Goal: Transaction & Acquisition: Purchase product/service

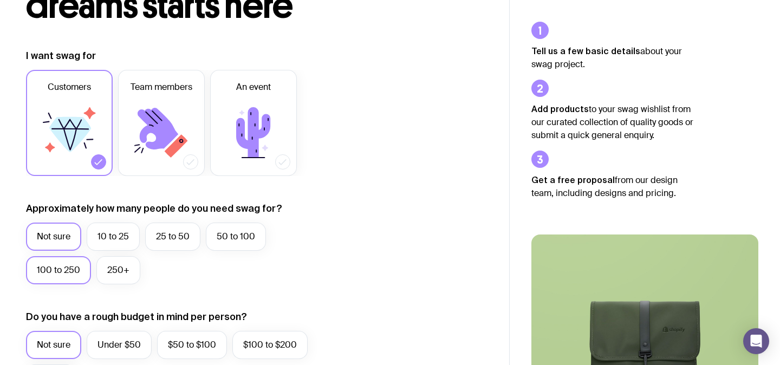
click at [62, 273] on label "100 to 250" at bounding box center [58, 270] width 65 height 28
click at [0, 0] on input "100 to 250" at bounding box center [0, 0] width 0 height 0
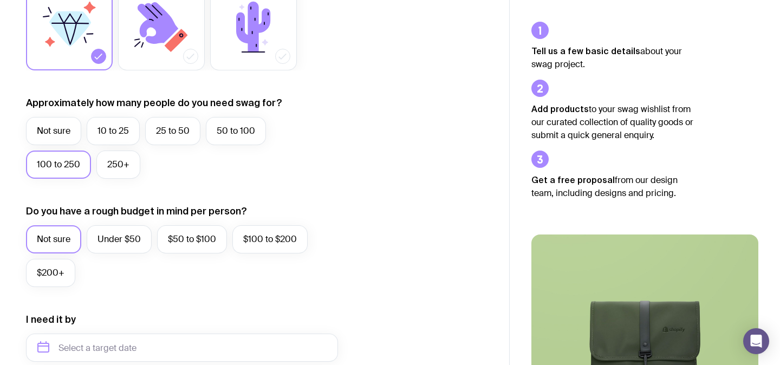
scroll to position [231, 0]
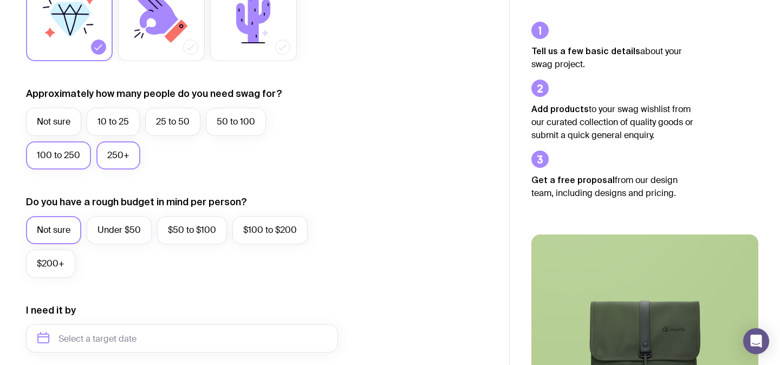
click at [119, 155] on label "250+" at bounding box center [118, 155] width 44 height 28
click at [0, 0] on input "250+" at bounding box center [0, 0] width 0 height 0
click at [62, 150] on label "100 to 250" at bounding box center [58, 155] width 65 height 28
click at [0, 0] on input "100 to 250" at bounding box center [0, 0] width 0 height 0
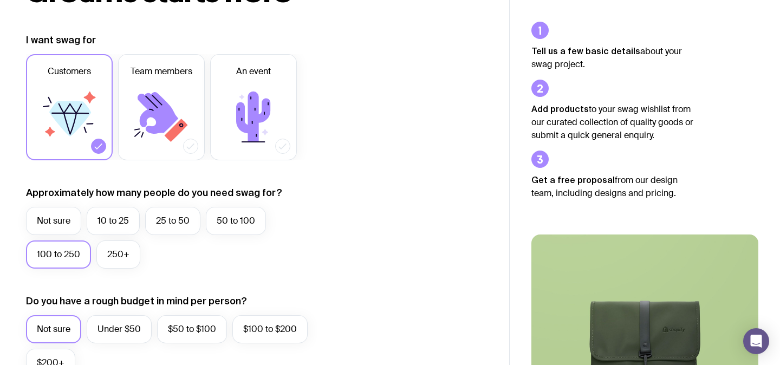
scroll to position [134, 0]
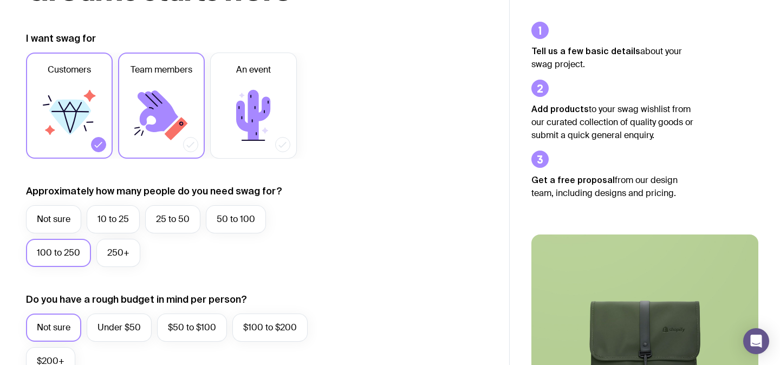
click at [191, 138] on div at bounding box center [190, 144] width 15 height 15
click at [0, 0] on input "Team members" at bounding box center [0, 0] width 0 height 0
click at [287, 150] on label "An event" at bounding box center [253, 106] width 87 height 106
click at [0, 0] on input "An event" at bounding box center [0, 0] width 0 height 0
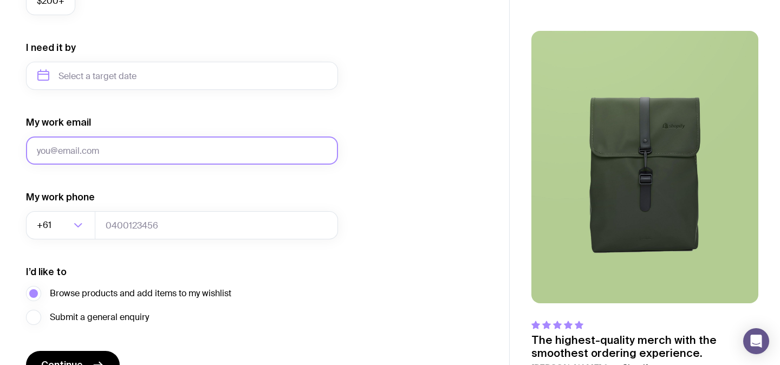
scroll to position [417, 0]
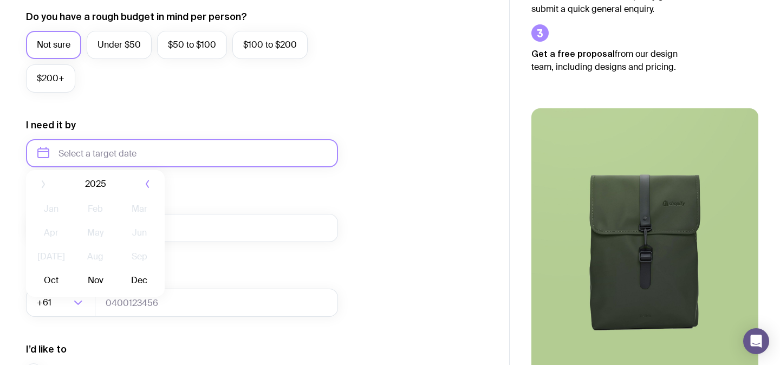
click at [119, 162] on input "text" at bounding box center [182, 153] width 312 height 28
click at [180, 151] on input "text" at bounding box center [182, 153] width 312 height 28
click at [145, 159] on input "text" at bounding box center [182, 153] width 312 height 28
click at [111, 154] on input "text" at bounding box center [182, 153] width 312 height 28
click at [47, 155] on input "text" at bounding box center [182, 153] width 312 height 28
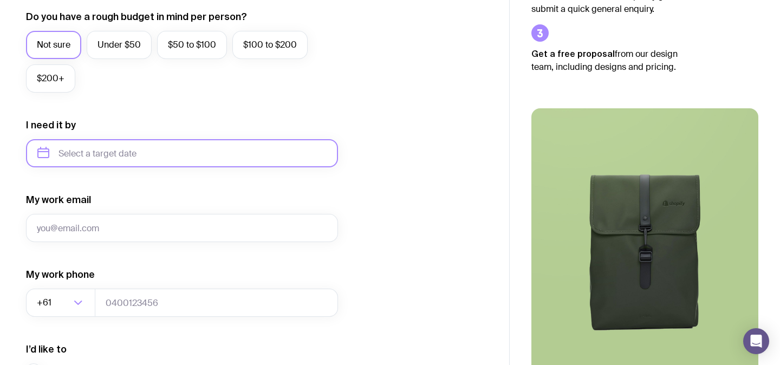
click at [94, 163] on input "text" at bounding box center [182, 153] width 312 height 28
click at [89, 128] on div "I need it by" at bounding box center [182, 143] width 312 height 49
click at [89, 155] on input "text" at bounding box center [182, 153] width 312 height 28
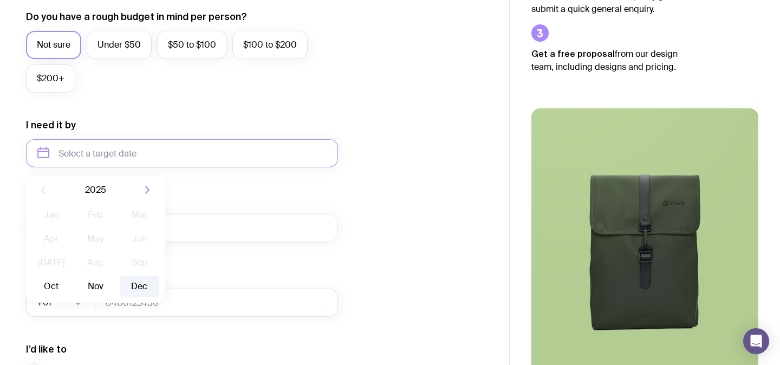
click at [135, 289] on button "Dec" at bounding box center [140, 287] width 40 height 22
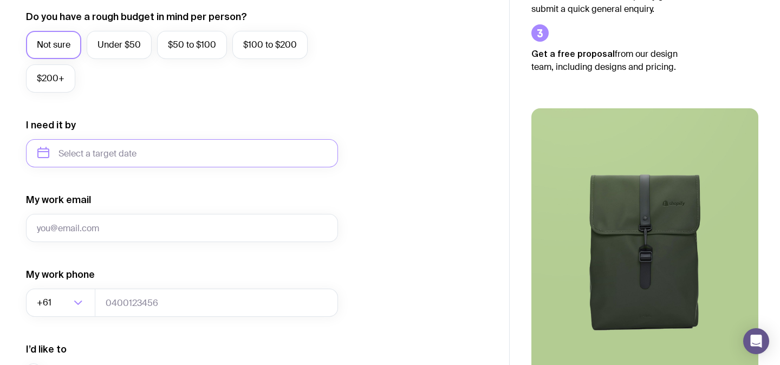
type input "[DATE]"
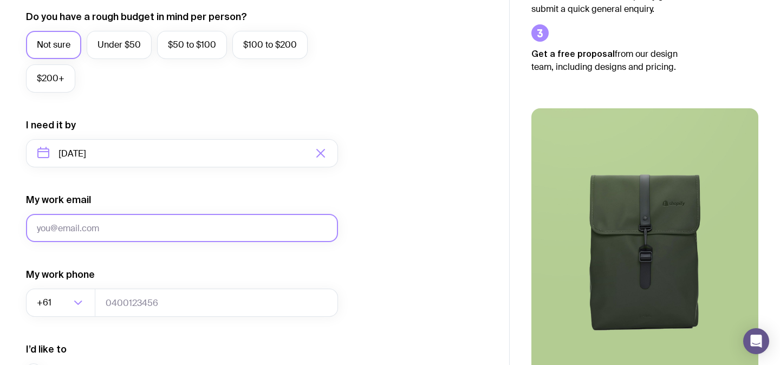
click at [93, 223] on input "My work email" at bounding box center [182, 228] width 312 height 28
click at [64, 229] on input "ctrinh#rtg.com.au" at bounding box center [182, 228] width 312 height 28
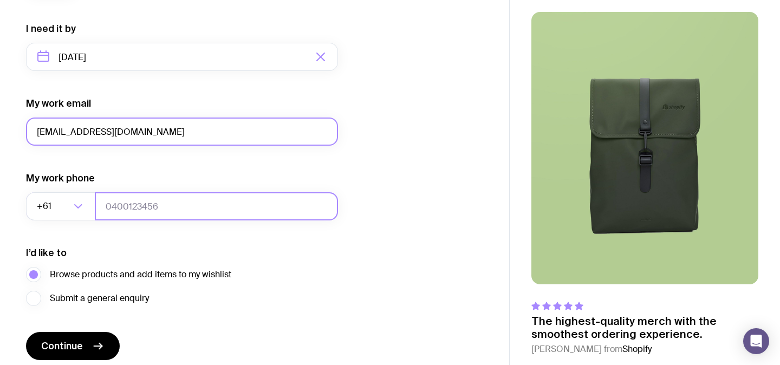
type input "[EMAIL_ADDRESS][DOMAIN_NAME]"
click at [138, 209] on input "tel" at bounding box center [216, 206] width 243 height 28
type input "0431928280"
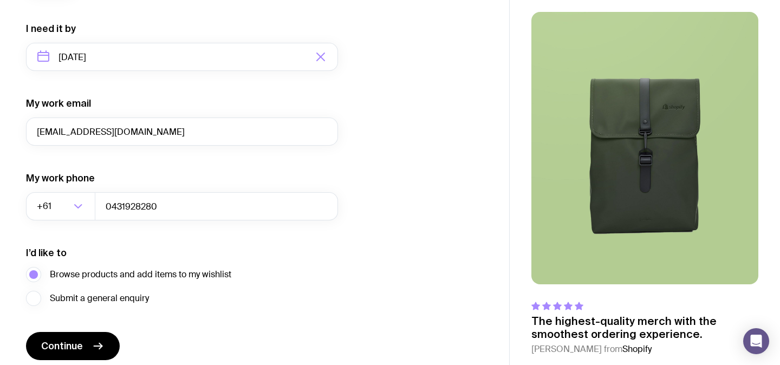
click at [120, 254] on div "I’d like to Browse products and add items to my wishlist Submit a general enqui…" at bounding box center [182, 277] width 312 height 60
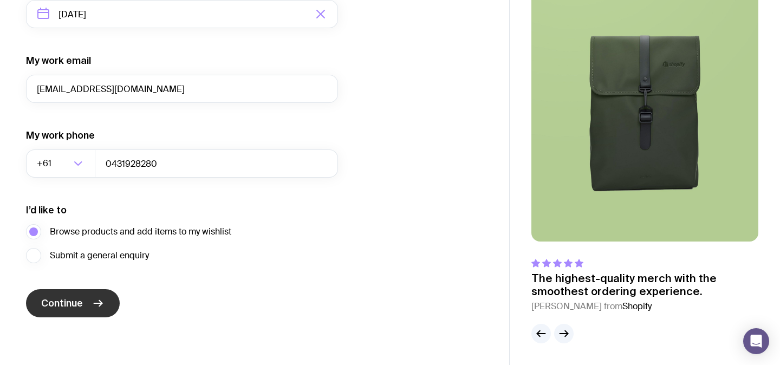
click at [62, 313] on button "Continue" at bounding box center [73, 303] width 94 height 28
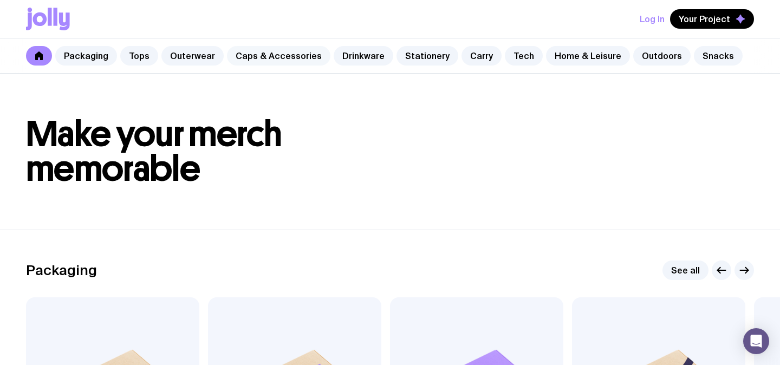
click at [276, 56] on link "Caps & Accessories" at bounding box center [278, 56] width 103 height 20
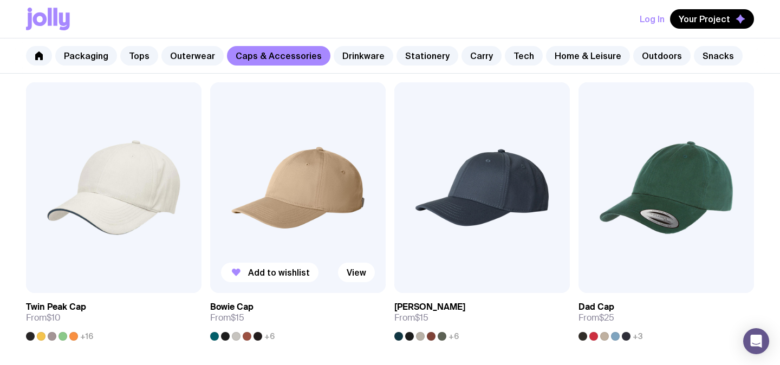
scroll to position [255, 0]
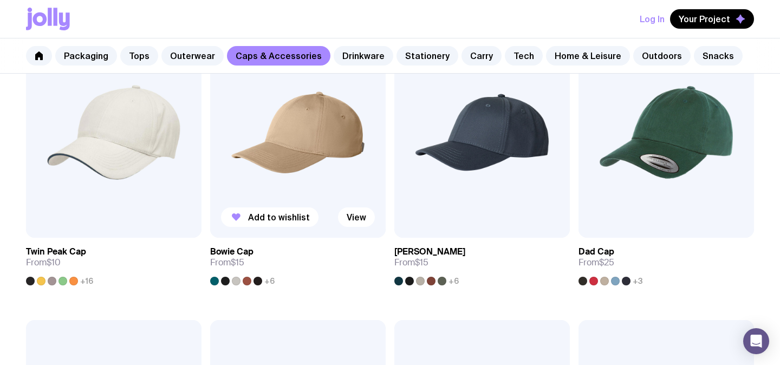
click at [315, 159] on img at bounding box center [298, 132] width 176 height 211
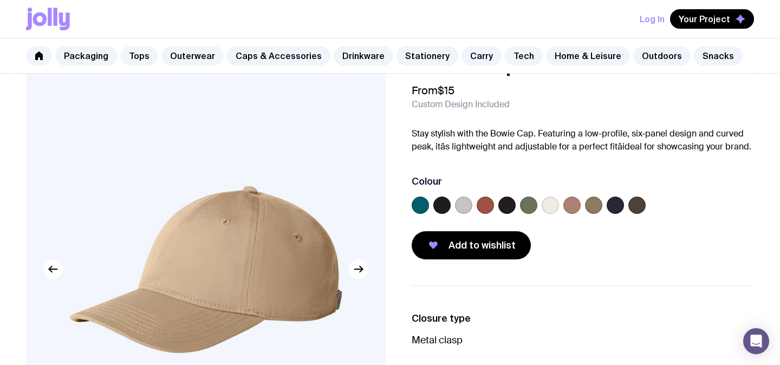
scroll to position [12, 0]
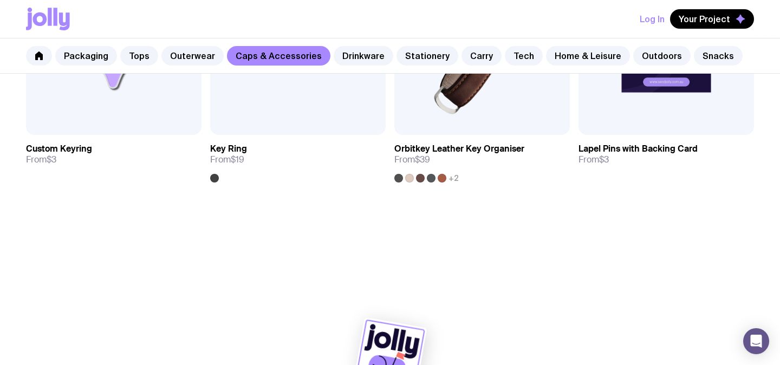
scroll to position [1825, 0]
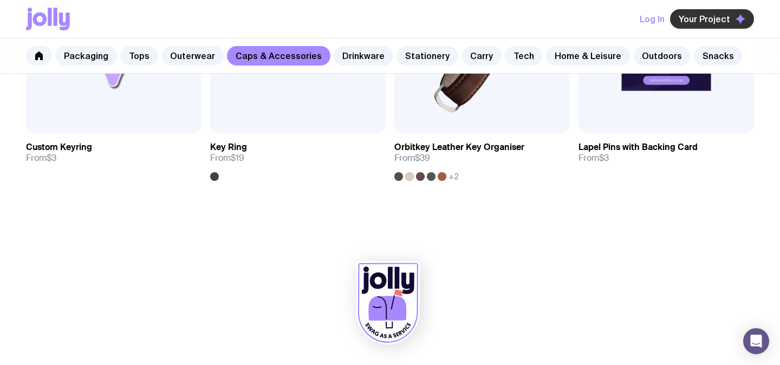
click at [712, 21] on span "Your Project" at bounding box center [704, 19] width 51 height 11
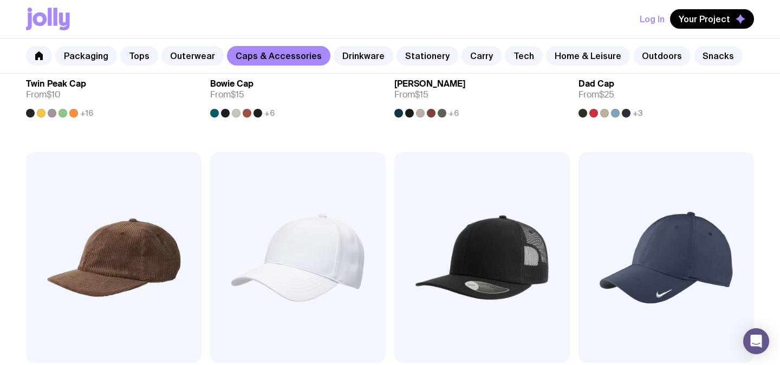
scroll to position [0, 0]
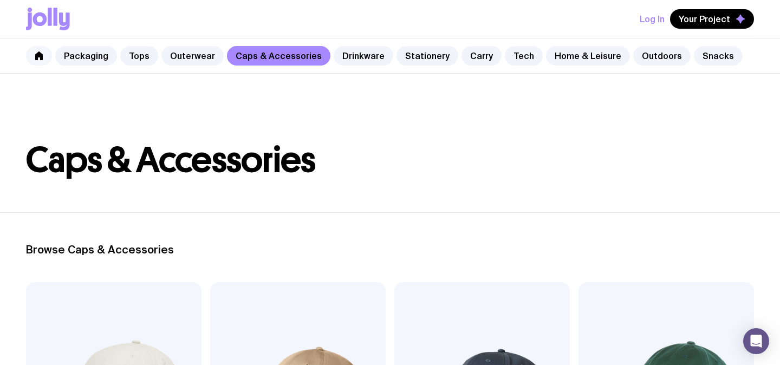
click at [33, 55] on link at bounding box center [39, 56] width 26 height 20
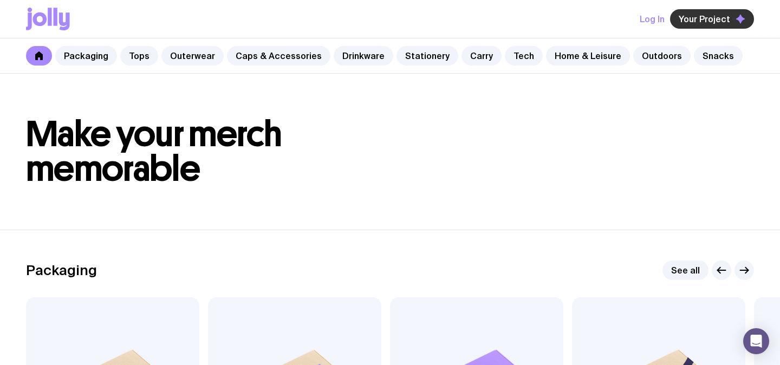
click at [697, 20] on span "Your Project" at bounding box center [704, 19] width 51 height 11
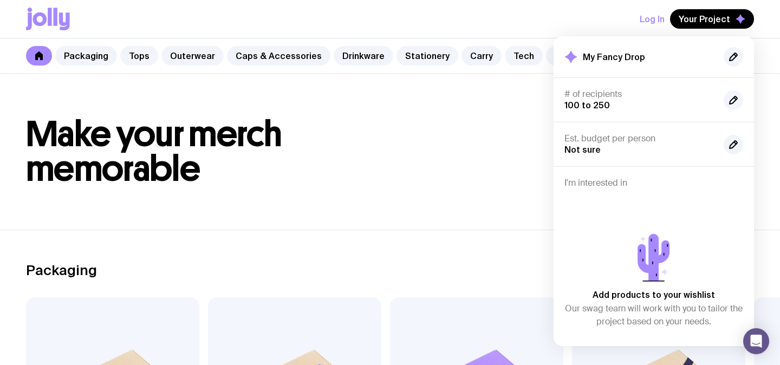
click at [453, 211] on header "Make your merch memorable" at bounding box center [390, 152] width 780 height 156
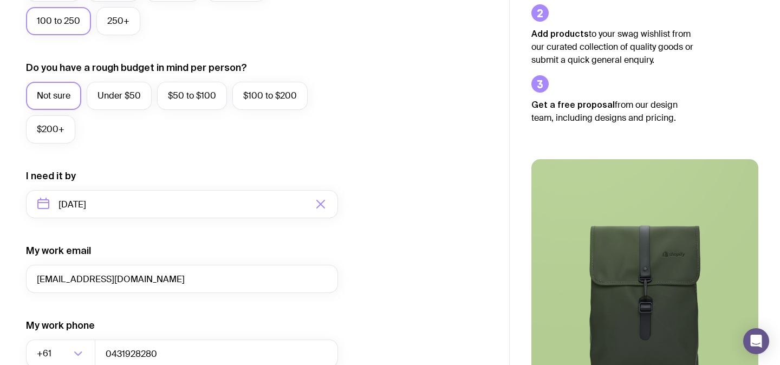
scroll to position [556, 0]
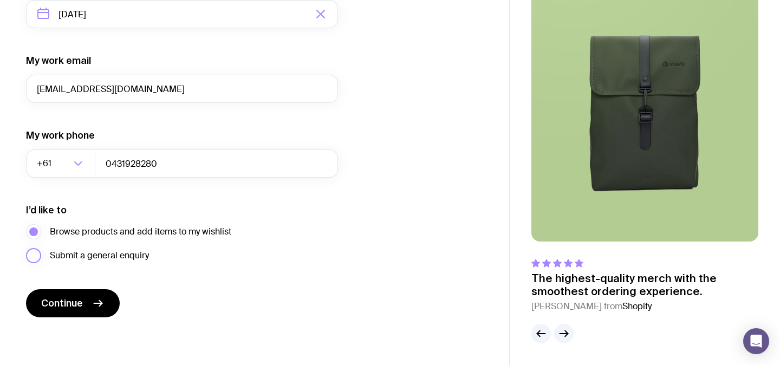
click at [94, 252] on span "Submit a general enquiry" at bounding box center [99, 255] width 99 height 13
click at [0, 0] on input "Submit a general enquiry" at bounding box center [0, 0] width 0 height 0
click at [69, 299] on span "Continue" at bounding box center [62, 303] width 42 height 13
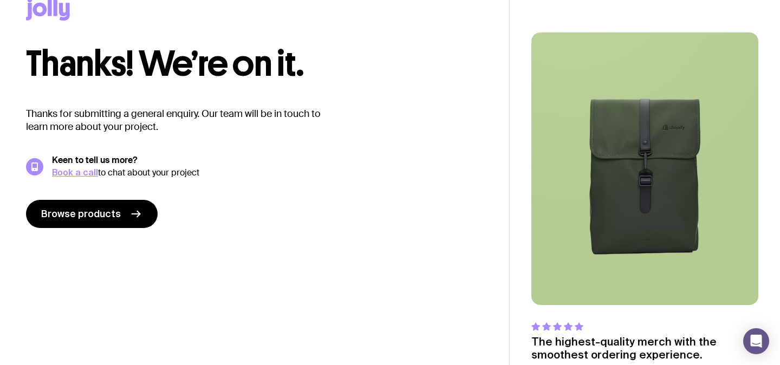
scroll to position [23, 0]
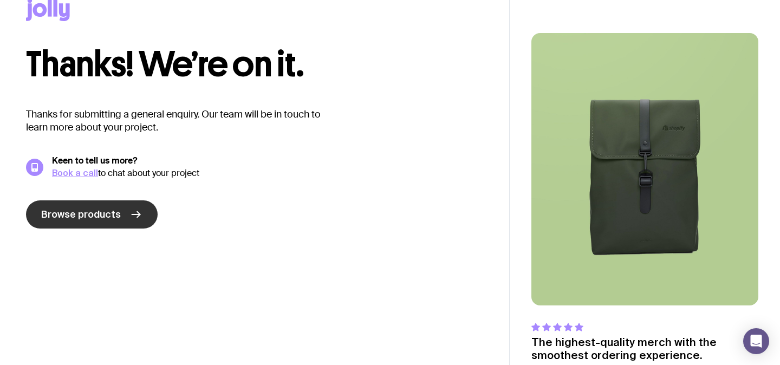
click at [141, 210] on link "Browse products" at bounding box center [92, 214] width 132 height 28
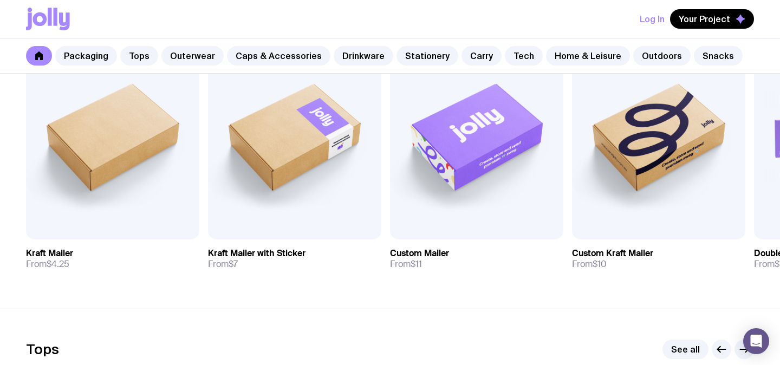
scroll to position [293, 0]
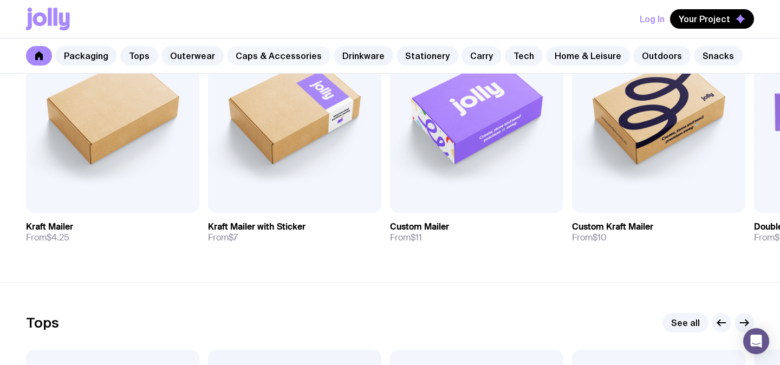
click at [289, 55] on link "Caps & Accessories" at bounding box center [278, 56] width 103 height 20
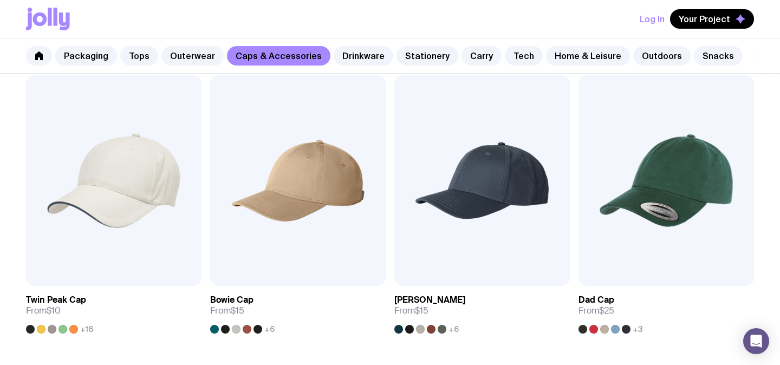
scroll to position [208, 0]
click at [305, 179] on img at bounding box center [298, 180] width 176 height 211
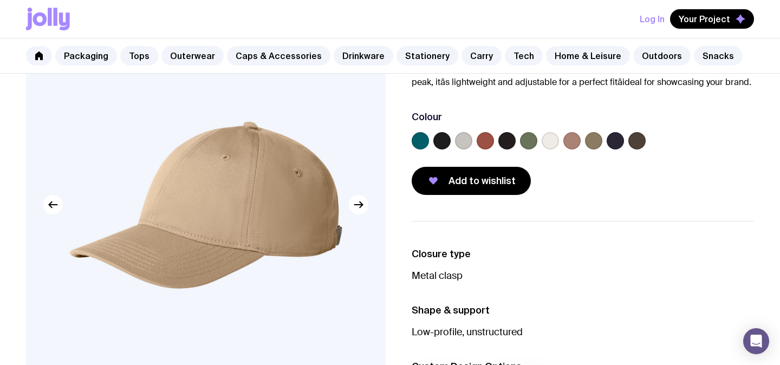
scroll to position [85, 0]
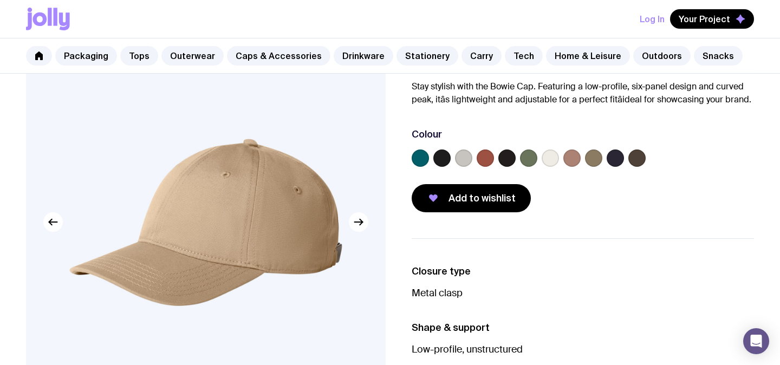
click at [440, 158] on label at bounding box center [441, 158] width 17 height 17
click at [0, 0] on input "radio" at bounding box center [0, 0] width 0 height 0
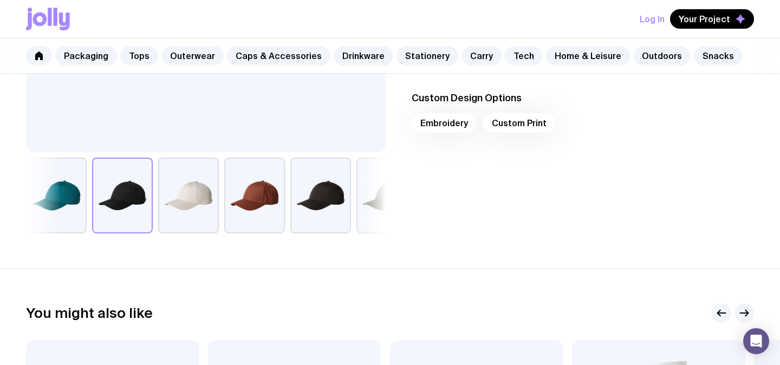
scroll to position [0, 0]
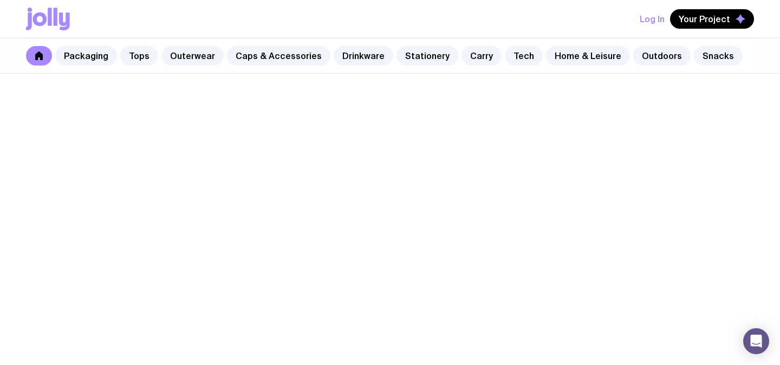
scroll to position [293, 0]
